Goal: Register for event/course

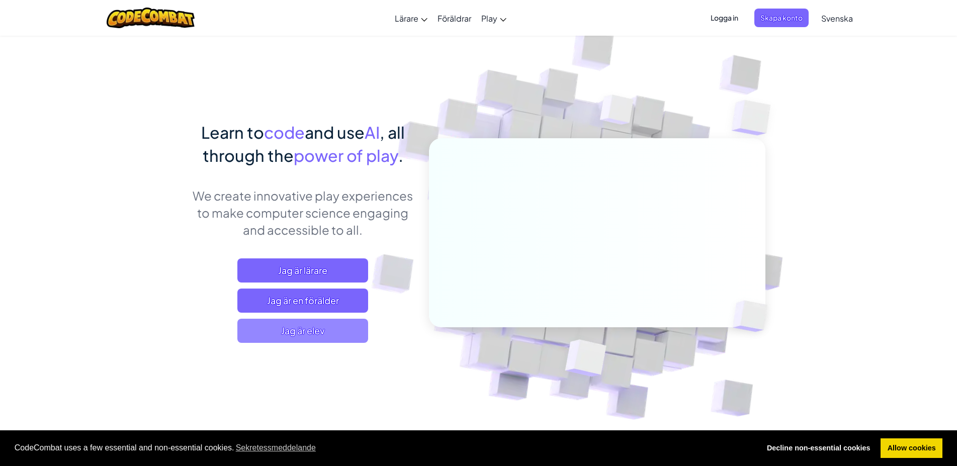
click at [313, 329] on span "Jag är elev" at bounding box center [302, 331] width 131 height 24
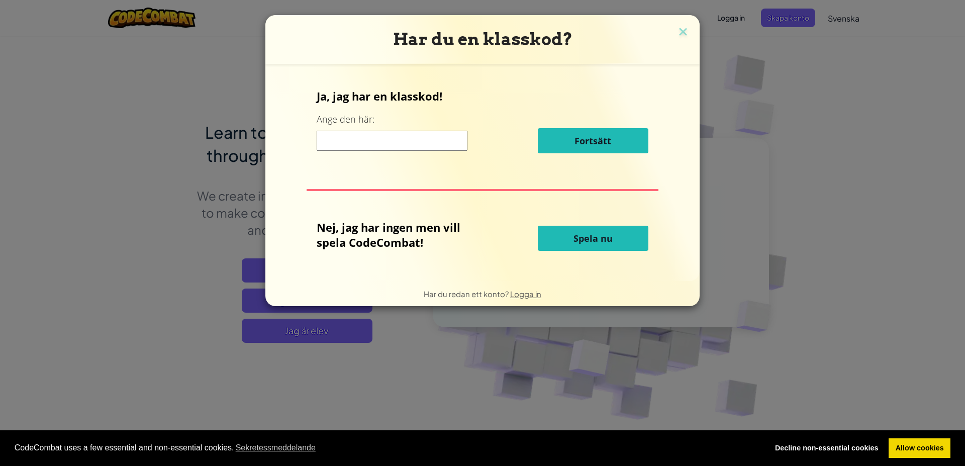
click at [558, 237] on button "Spela nu" at bounding box center [593, 238] width 111 height 25
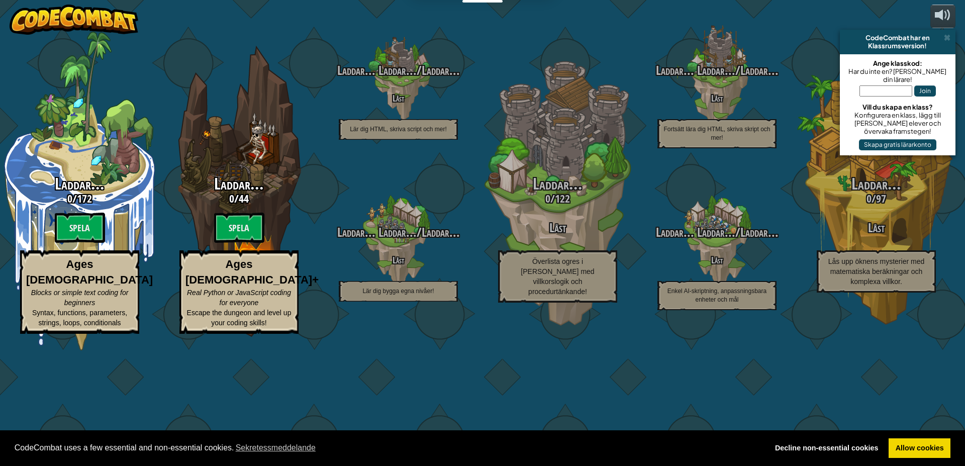
select select "sv"
